Goal: Task Accomplishment & Management: Complete application form

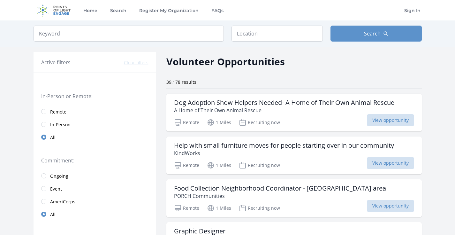
click at [57, 123] on span "In-Person" at bounding box center [60, 124] width 20 height 6
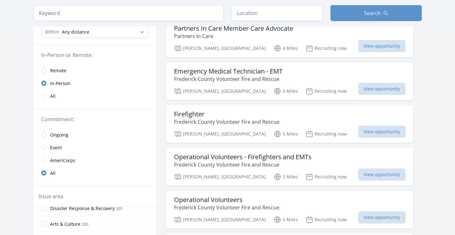
scroll to position [19, 0]
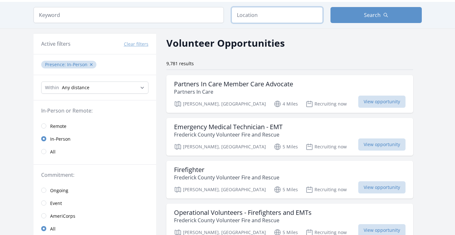
click at [249, 21] on input "text" at bounding box center [277, 15] width 91 height 16
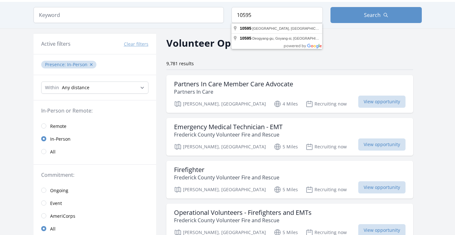
type input "[GEOGRAPHIC_DATA], [GEOGRAPHIC_DATA] 10595, [GEOGRAPHIC_DATA]"
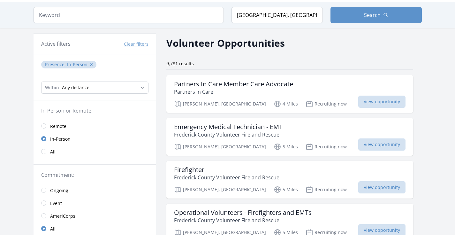
drag, startPoint x: 256, startPoint y: 27, endPoint x: 268, endPoint y: 23, distance: 12.5
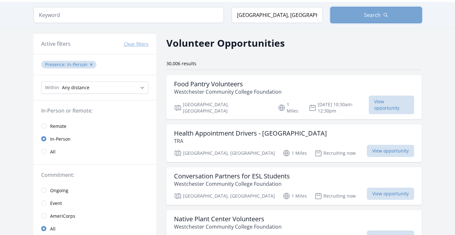
click at [402, 17] on button "Search" at bounding box center [375, 15] width 91 height 16
click at [44, 202] on input "radio" at bounding box center [43, 202] width 5 height 5
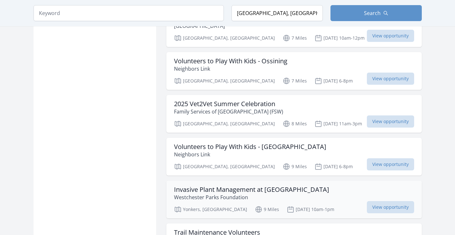
scroll to position [659, 0]
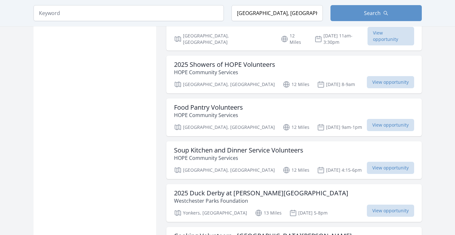
scroll to position [1272, 0]
